Goal: Information Seeking & Learning: Find specific fact

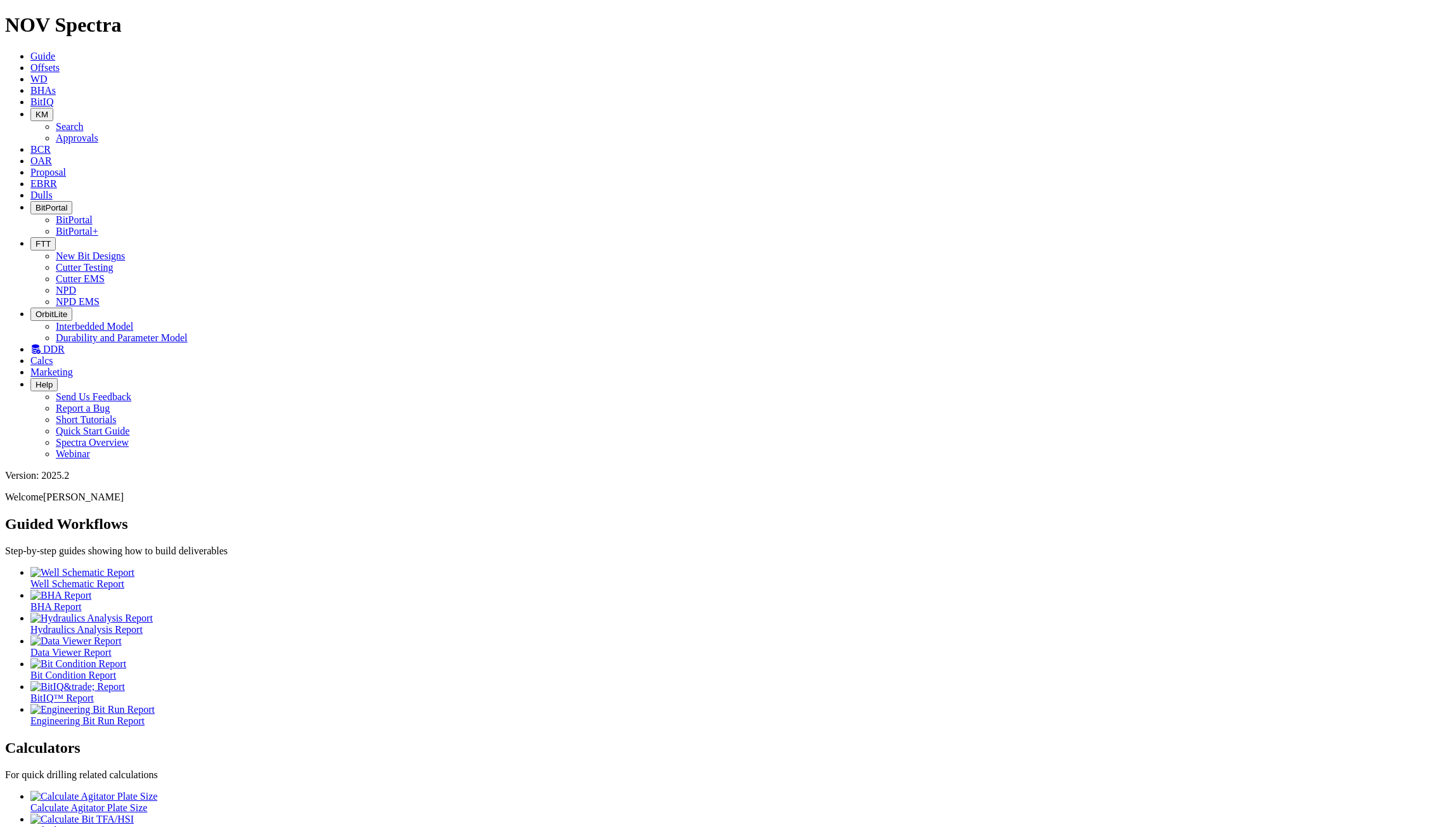
click at [65, 344] on span "DDR" at bounding box center [54, 349] width 22 height 11
click at [53, 190] on span "Dulls" at bounding box center [41, 195] width 22 height 11
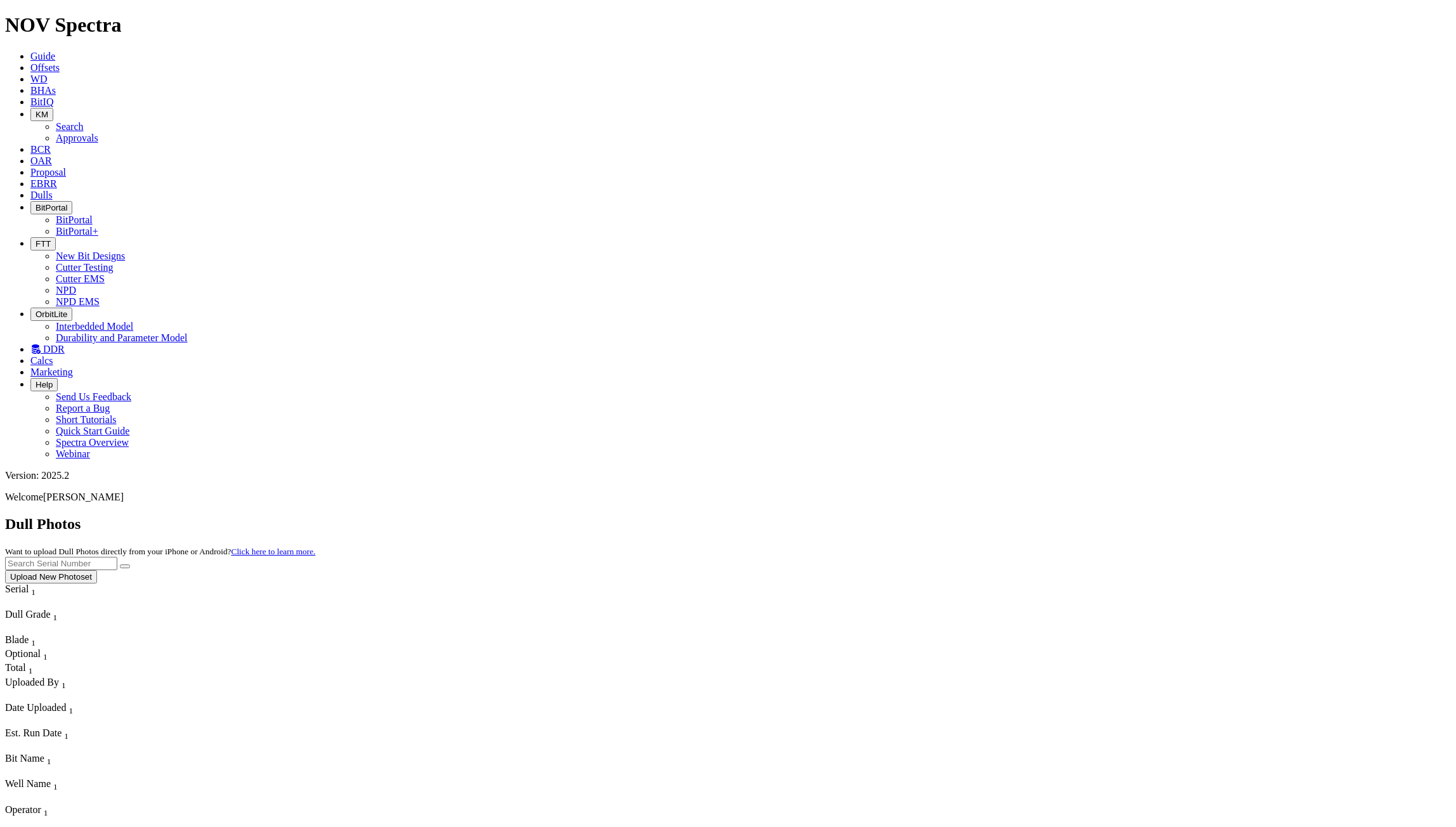
click at [67, 203] on span "BitPortal" at bounding box center [51, 207] width 32 height 9
click at [99, 226] on link "BitPortal+" at bounding box center [77, 231] width 42 height 11
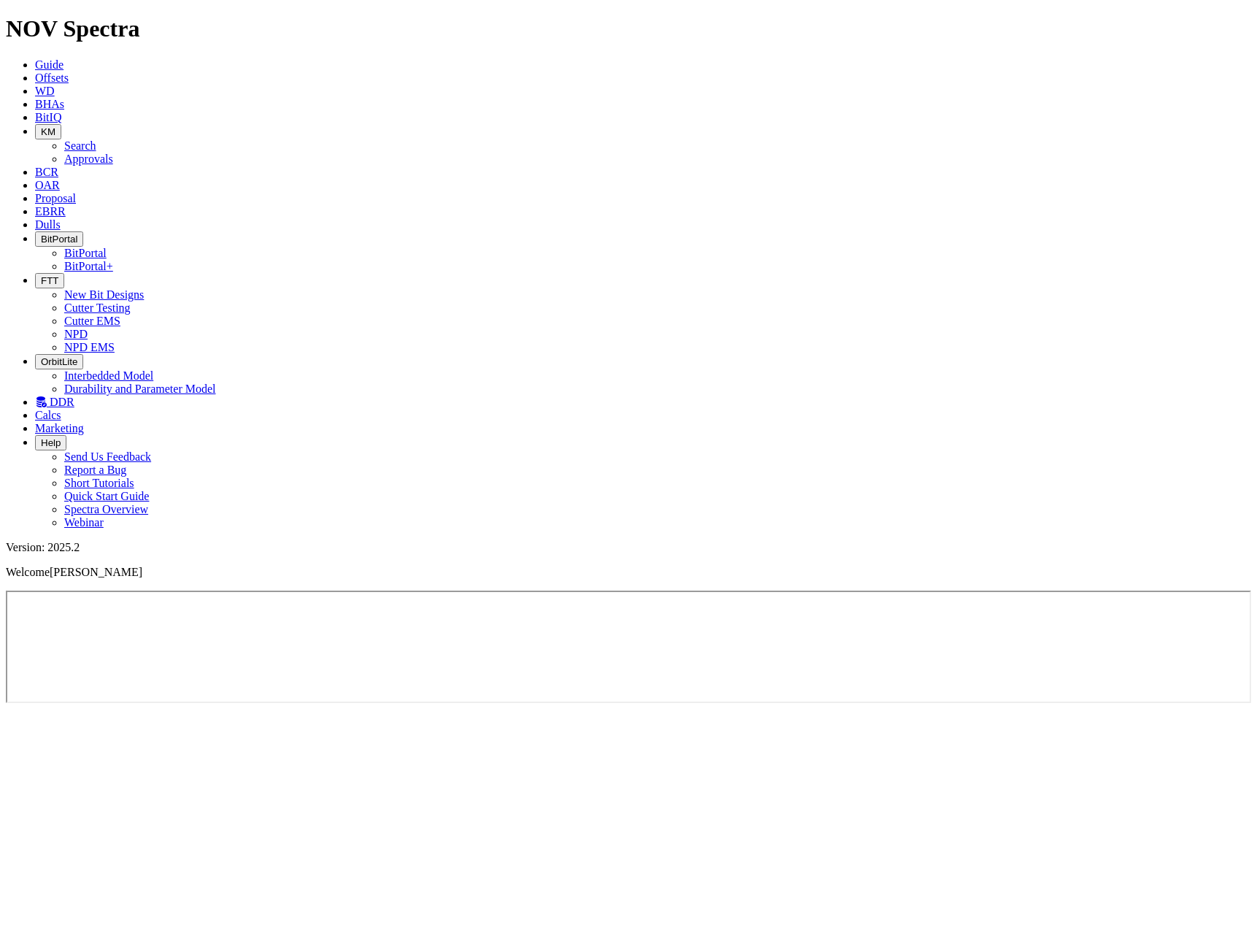
click at [69, 71] on span "Offsets" at bounding box center [51, 77] width 34 height 12
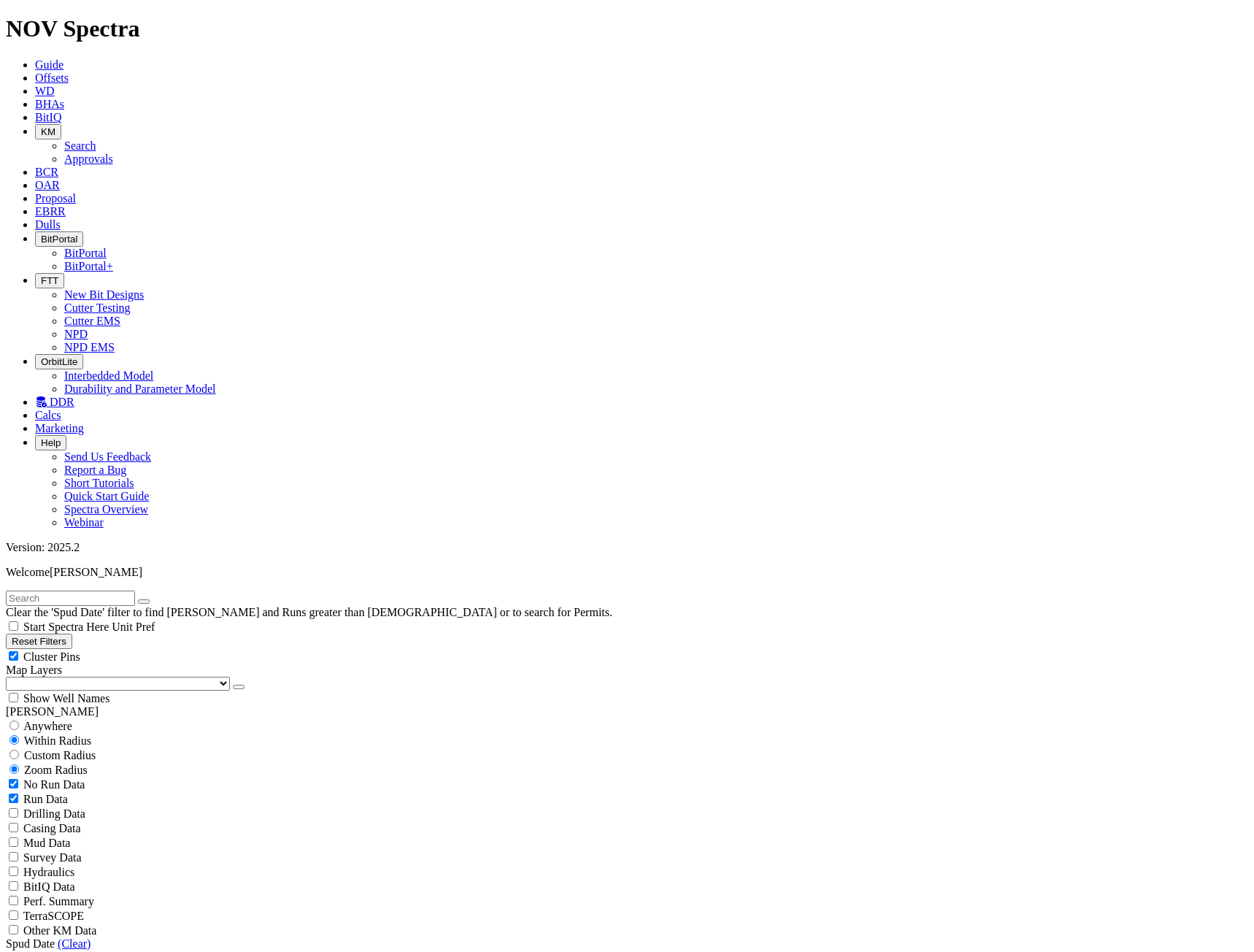
click at [93, 590] on input "text" at bounding box center [70, 598] width 129 height 16
click at [65, 205] on link "EBRR" at bounding box center [50, 211] width 31 height 12
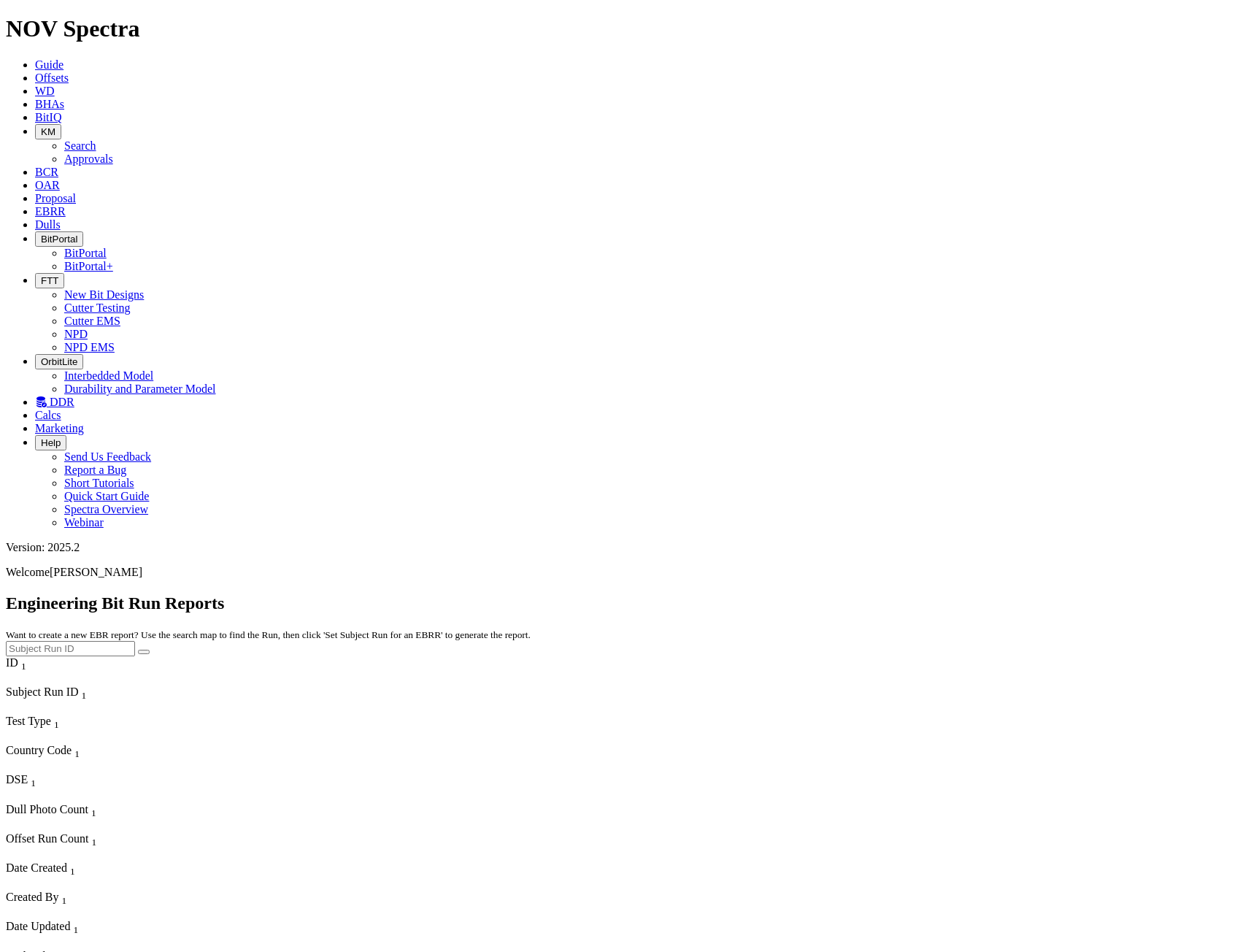
click at [69, 71] on span "Offsets" at bounding box center [51, 77] width 34 height 12
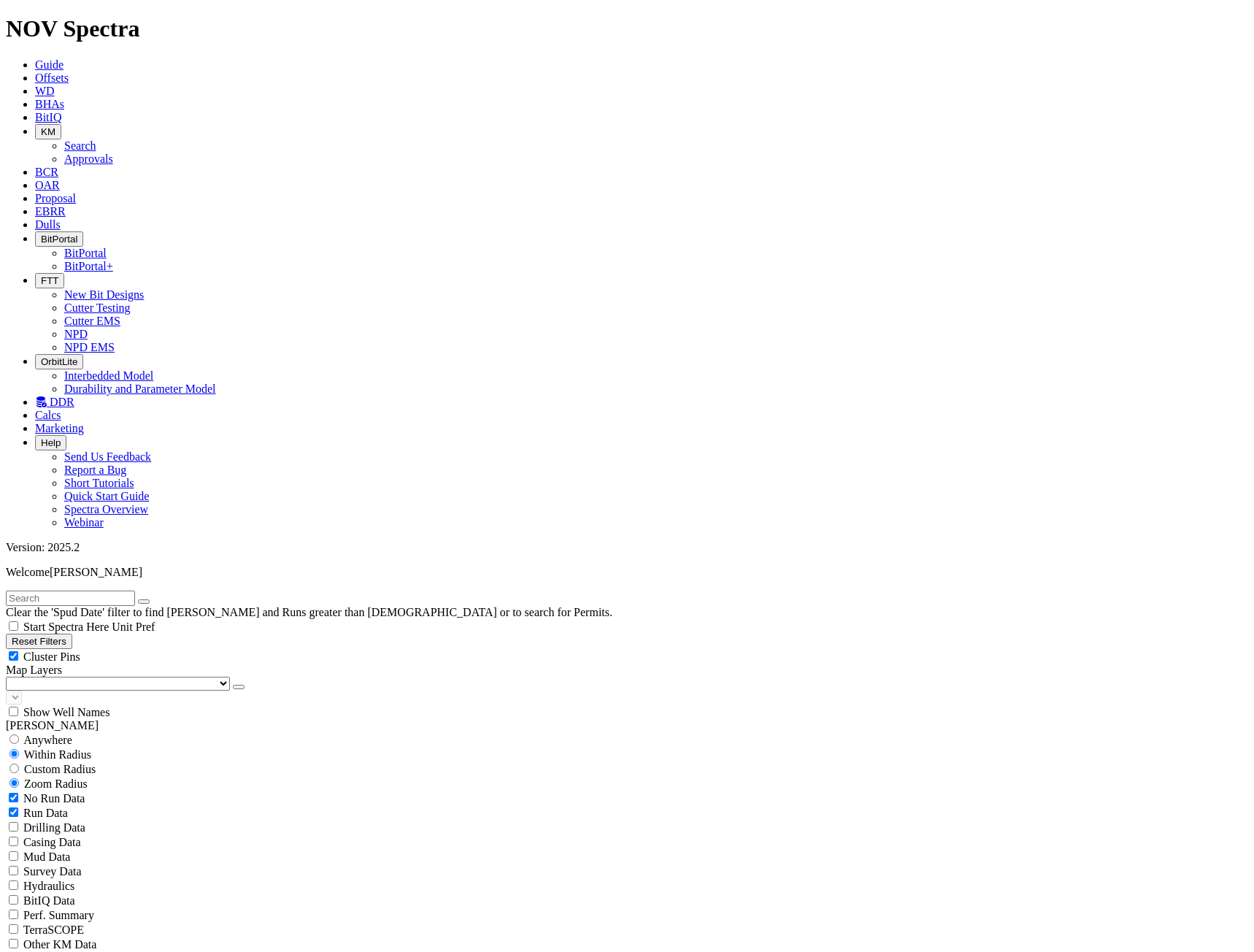
click at [33, 590] on input "text" at bounding box center [70, 598] width 129 height 16
type input "E1515-A1"
click at [54, 719] on div "Anywhere" at bounding box center [627, 726] width 1242 height 15
radio input "true"
radio input "false"
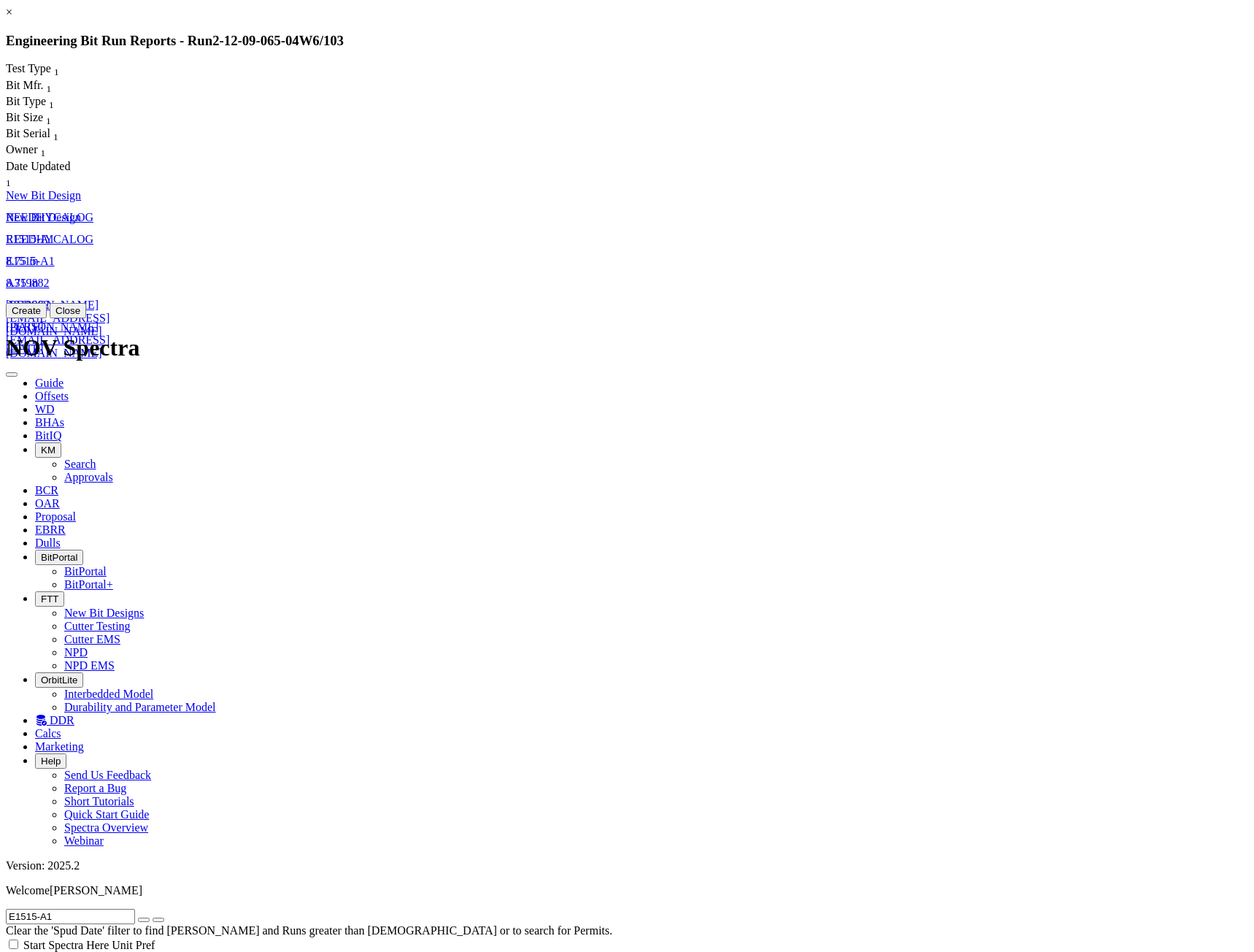
click at [55, 233] on span "E1515-A1" at bounding box center [30, 238] width 49 height 12
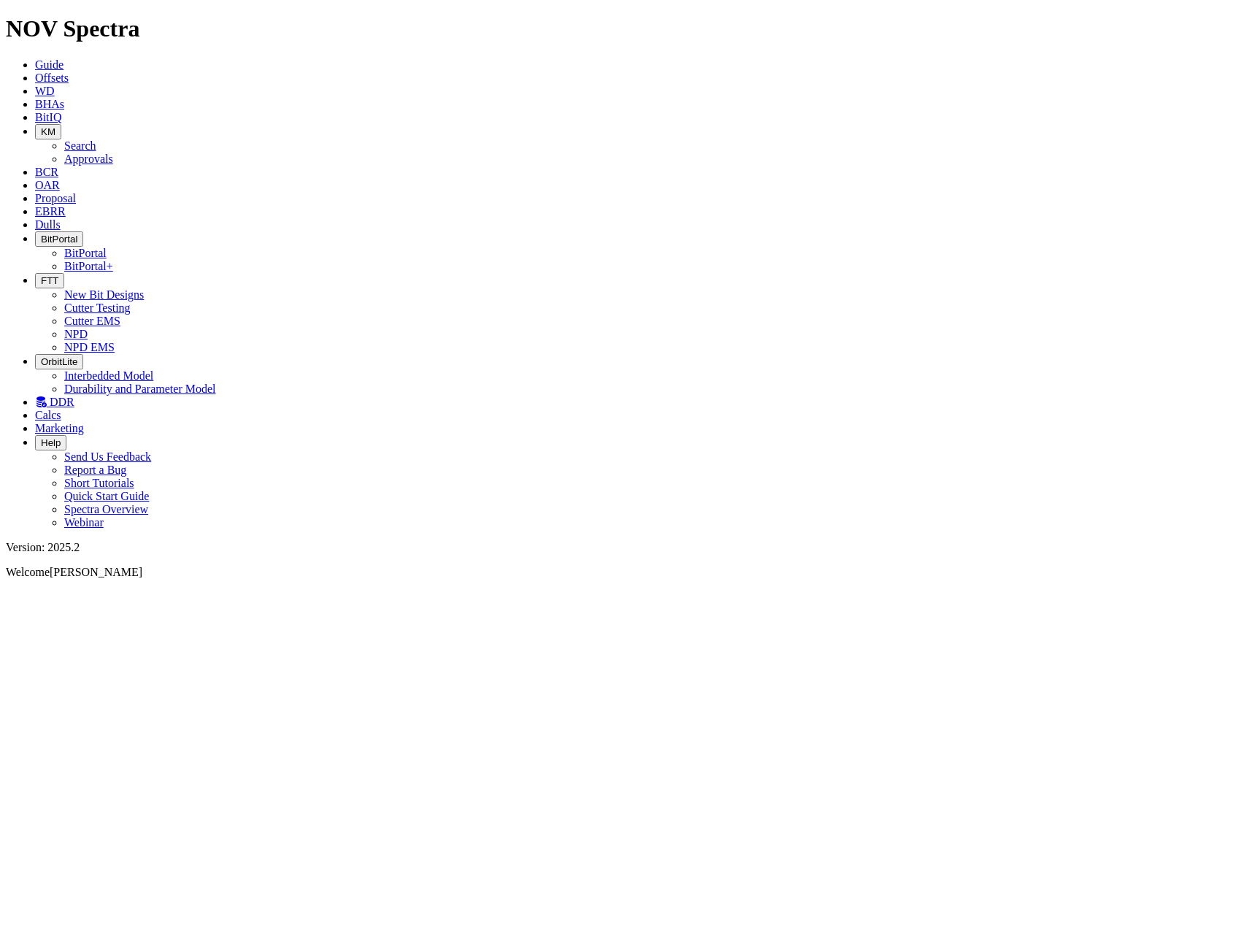
select select "New Bit Design"
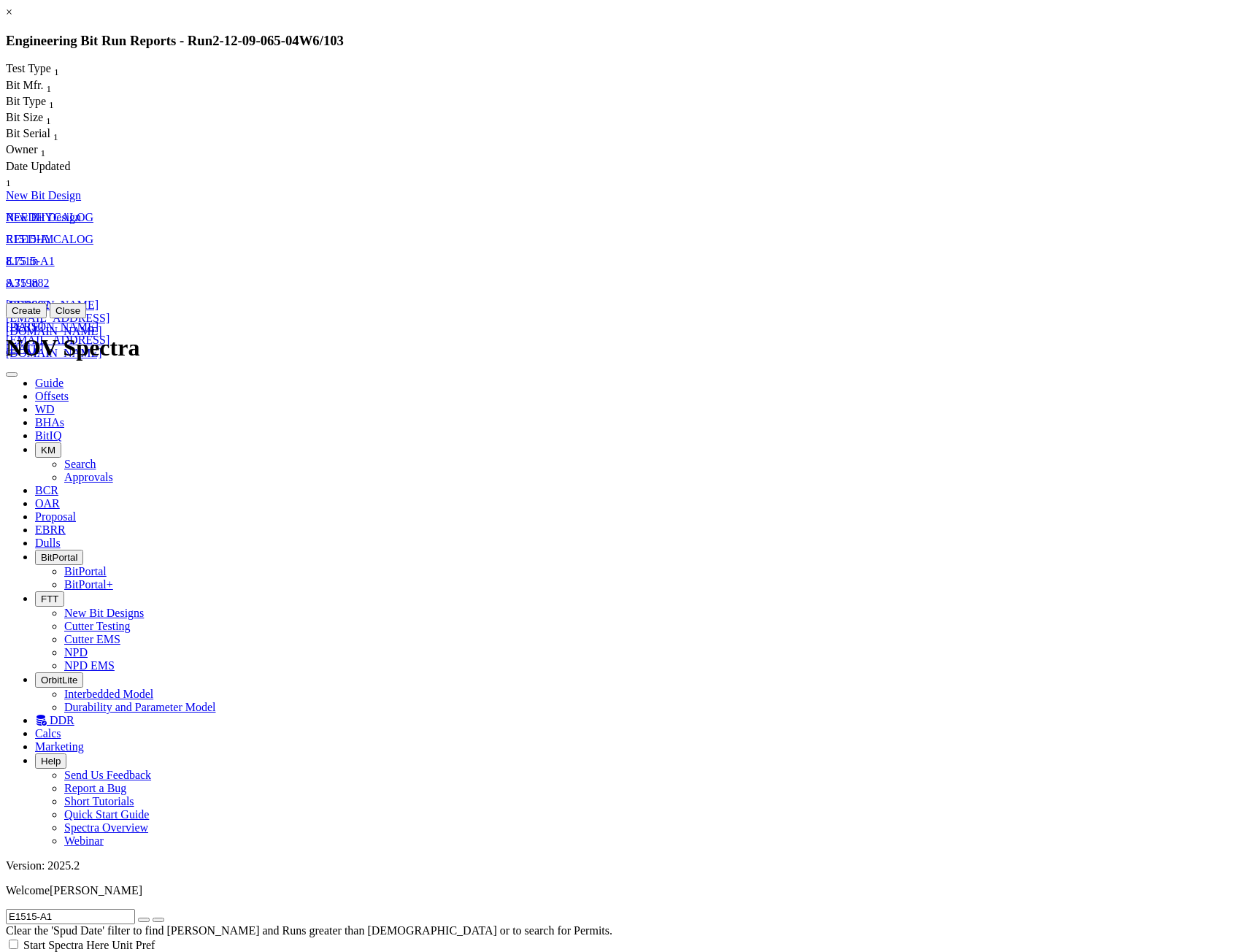
click at [94, 233] on span "REEDHYCALOG" at bounding box center [50, 238] width 88 height 12
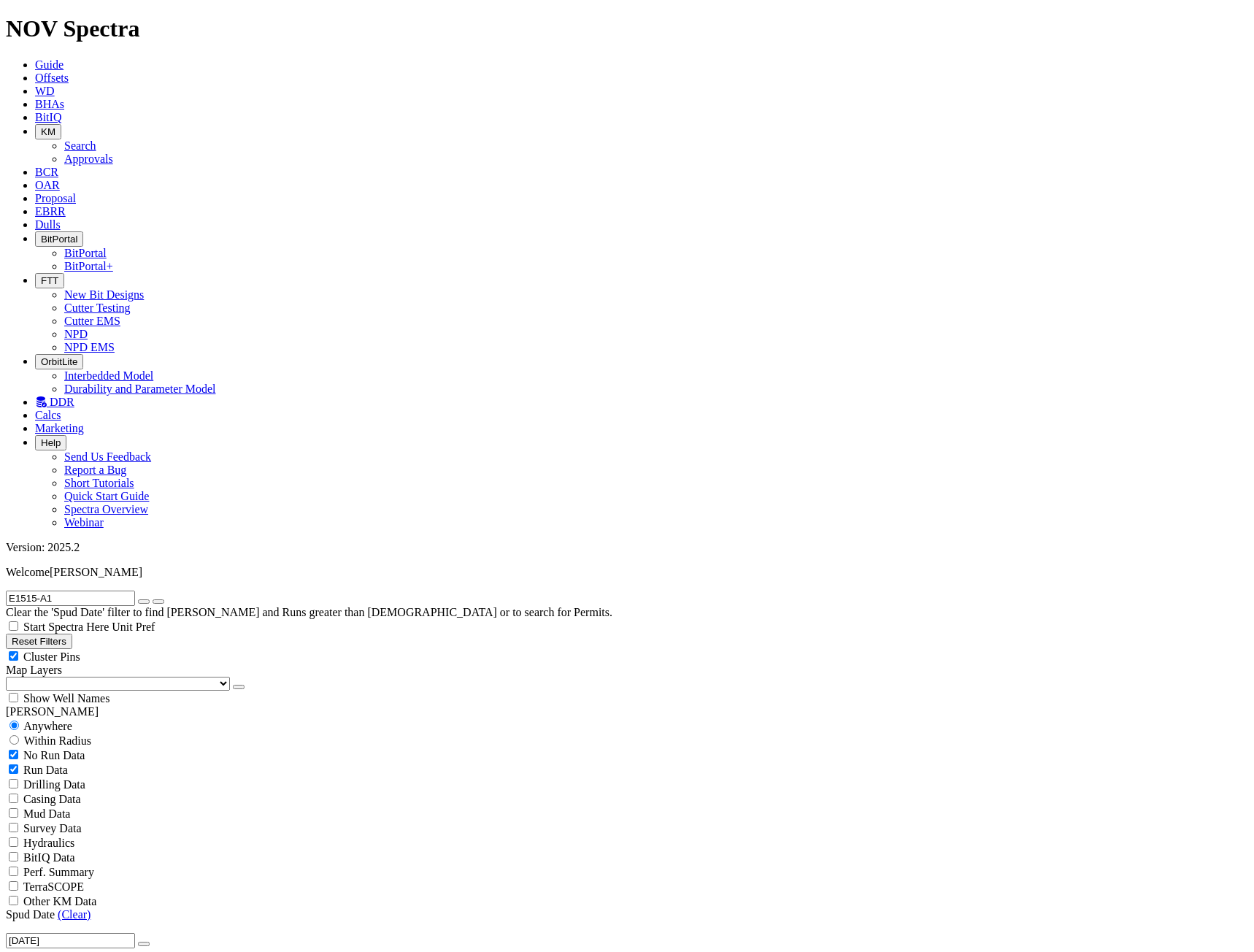
select select "New Bit Design"
click at [127, 590] on input "E1515-A1" at bounding box center [70, 598] width 129 height 16
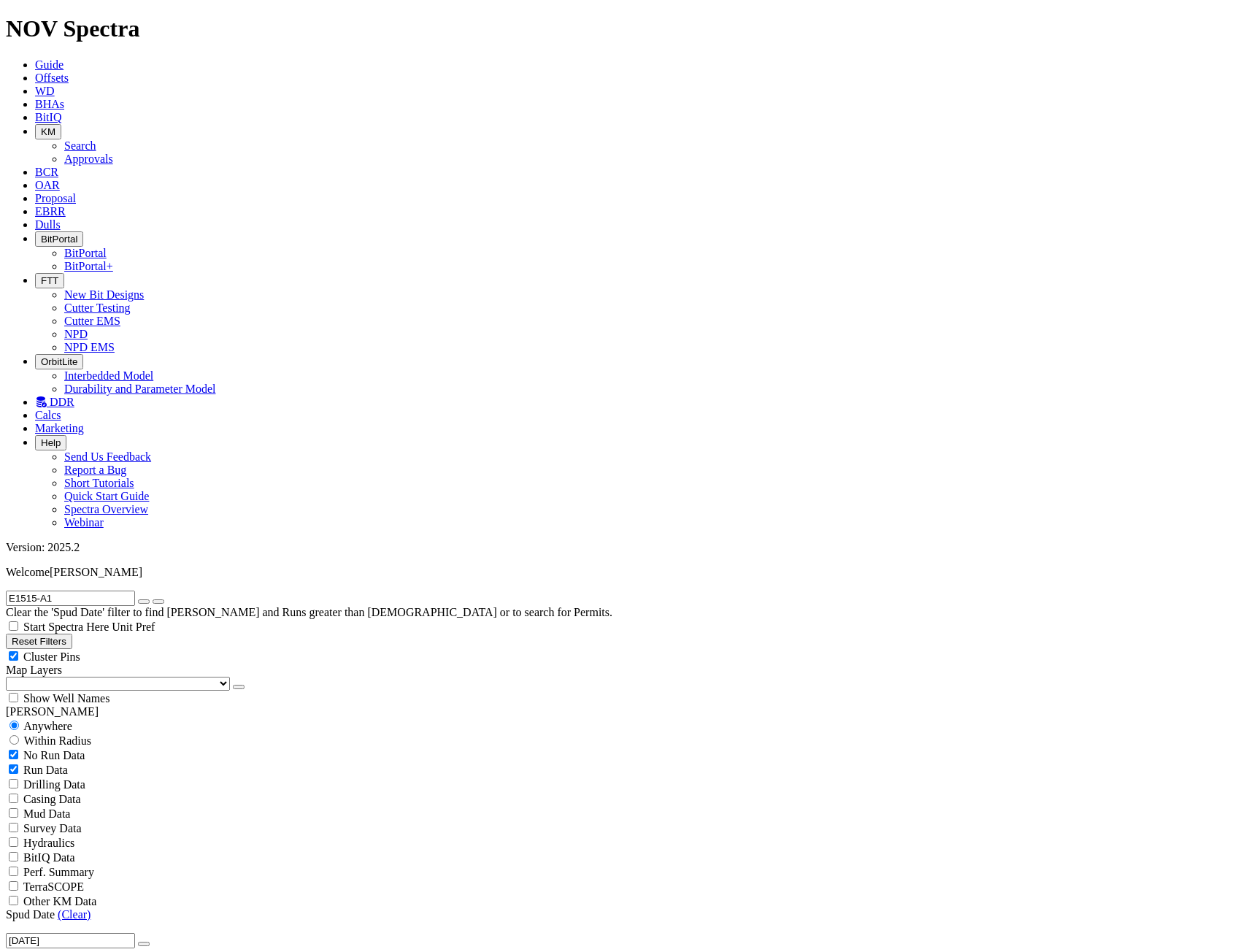
click at [127, 590] on input "E1515-A1" at bounding box center [70, 598] width 129 height 16
type input "tke53-f1"
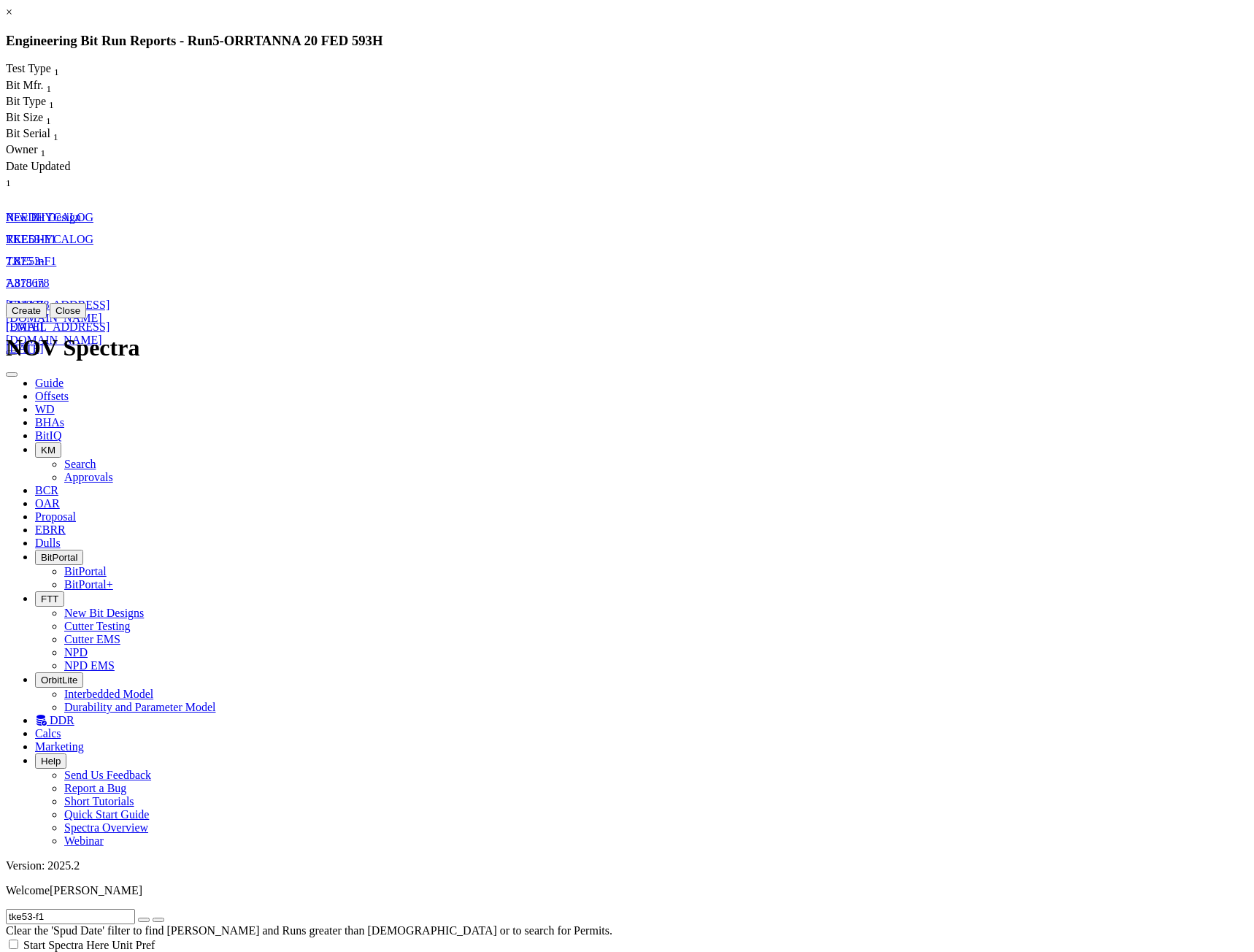
click at [56, 255] on span "TKE53-F1" at bounding box center [31, 261] width 50 height 12
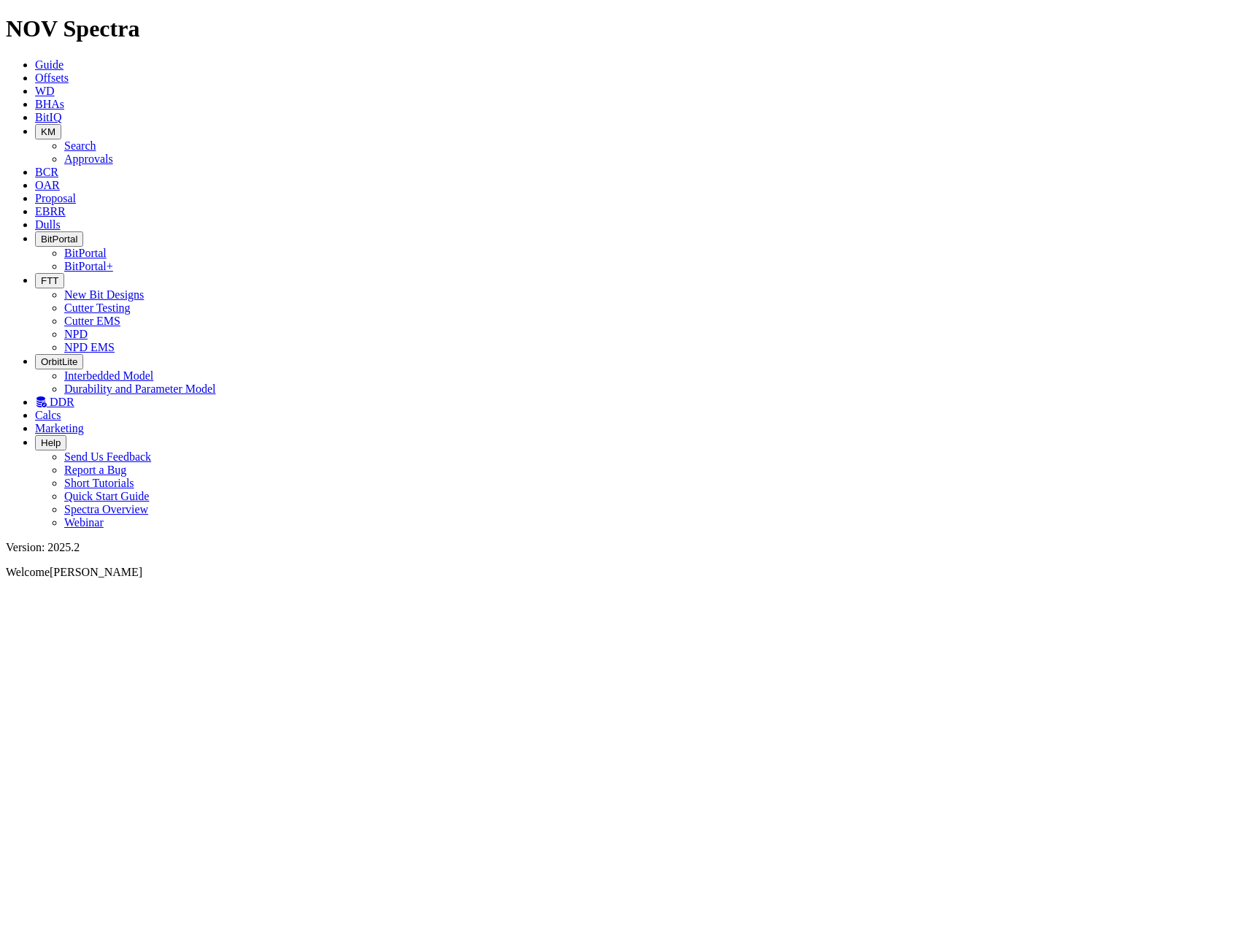
select select "New Bit Design"
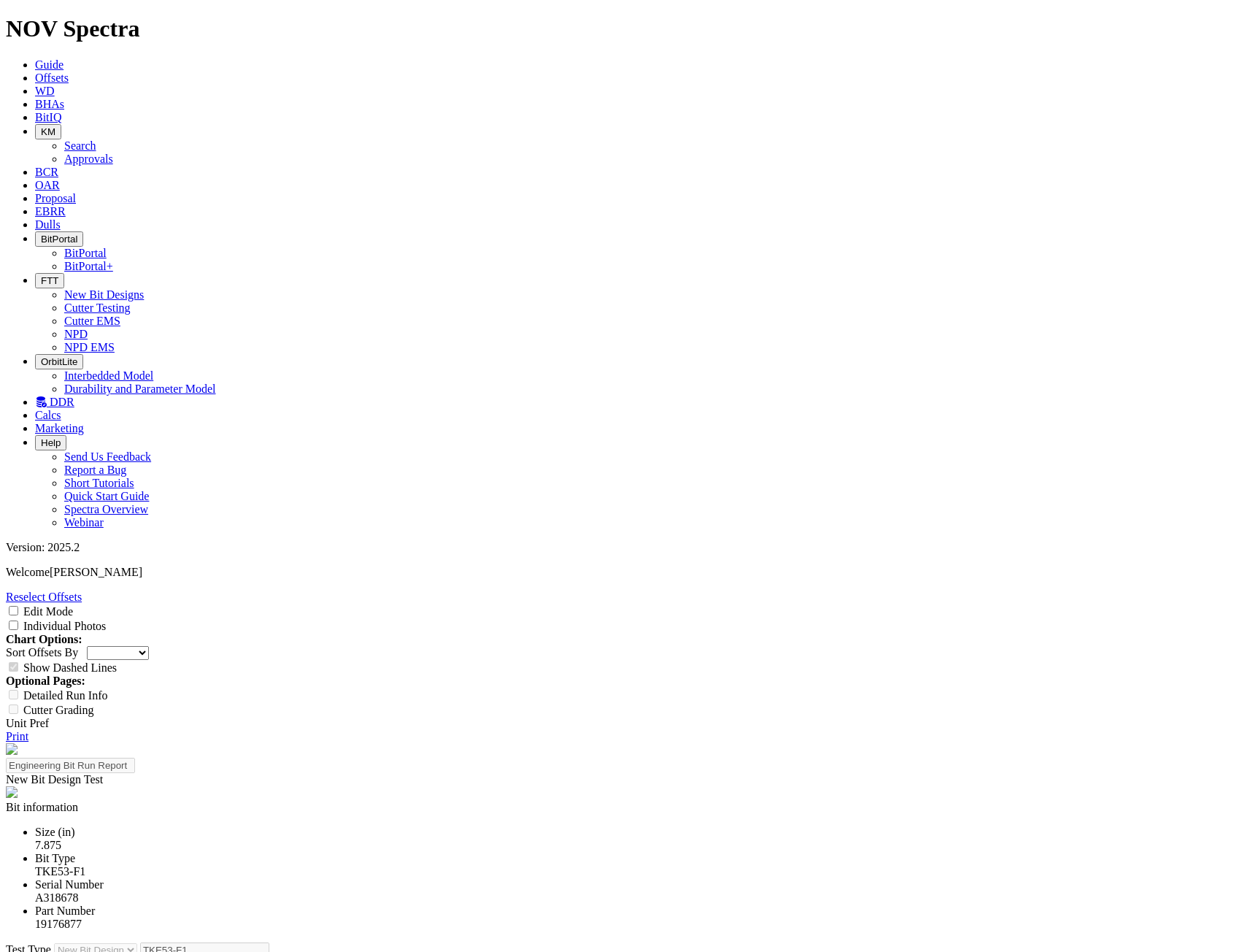
scroll to position [219, 0]
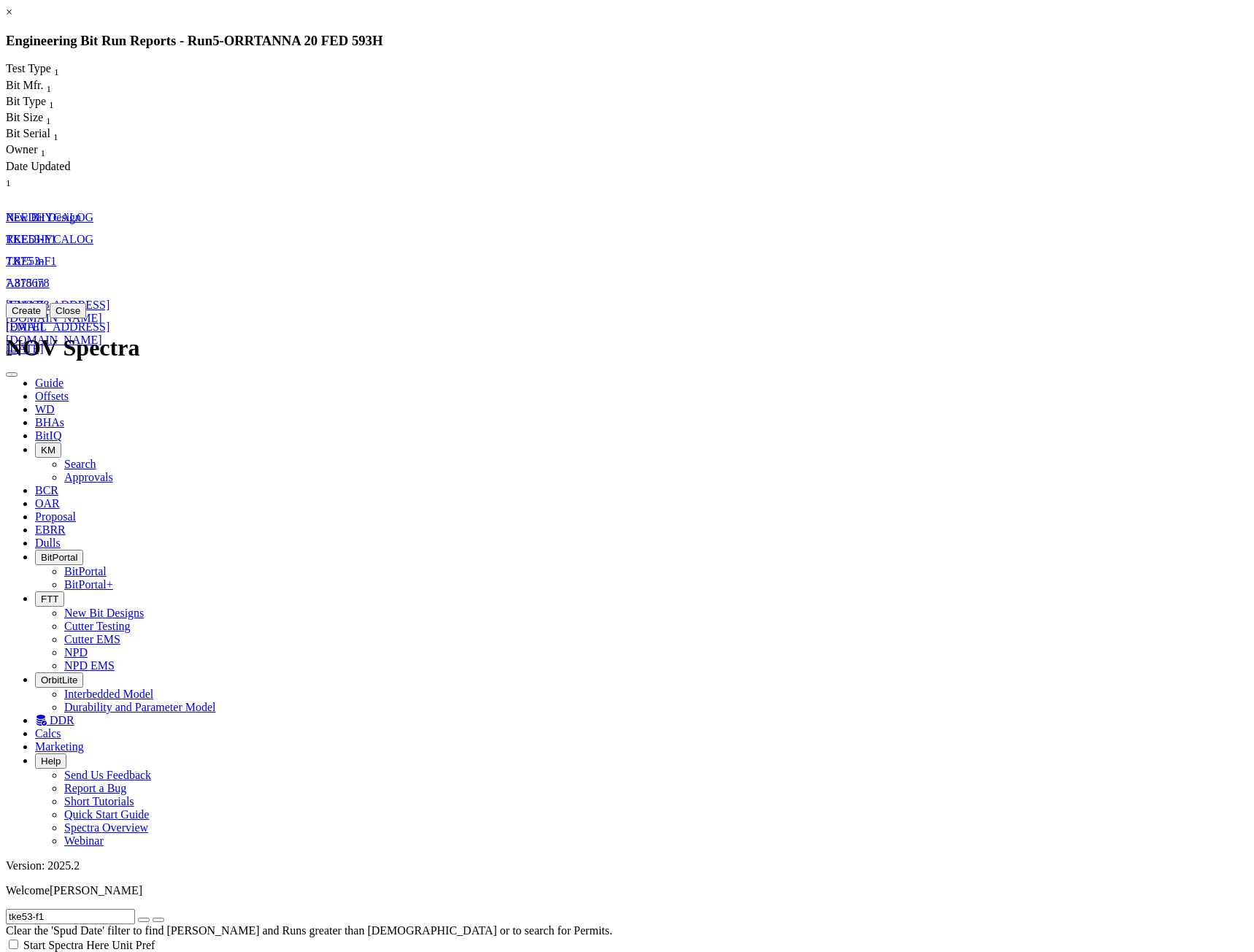
click at [32, 255] on span "7.875" at bounding box center [19, 261] width 26 height 12
